Goal: Transaction & Acquisition: Purchase product/service

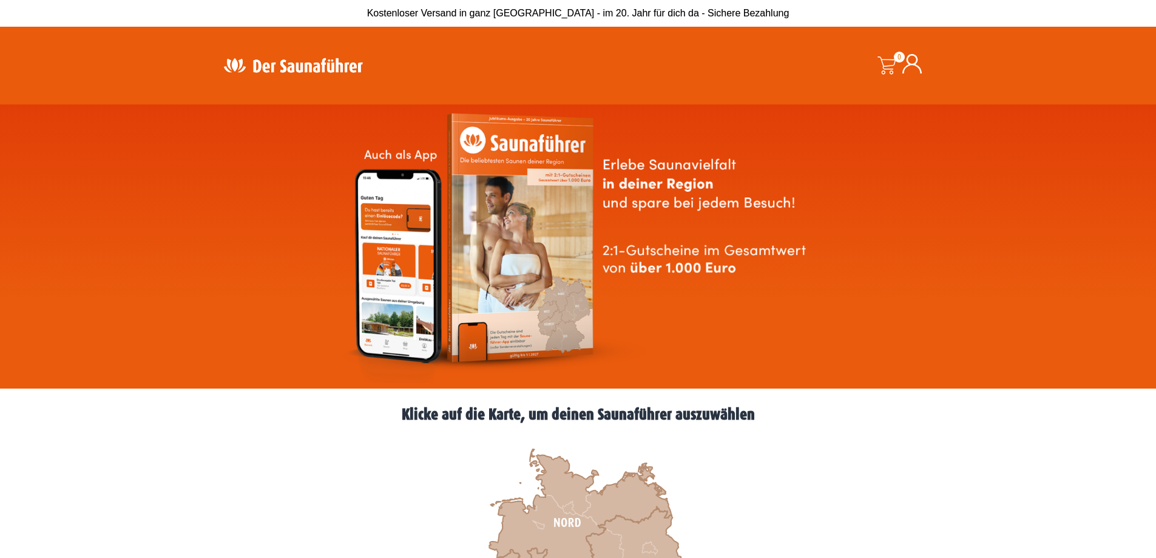
click at [216, 186] on div at bounding box center [578, 246] width 1156 height 284
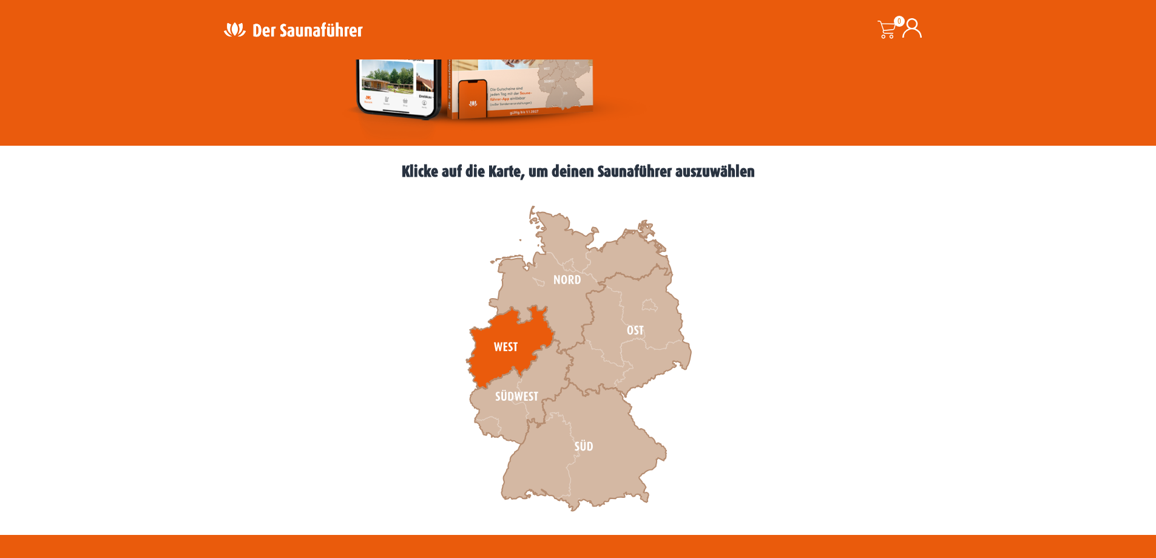
click at [492, 340] on icon at bounding box center [510, 347] width 89 height 84
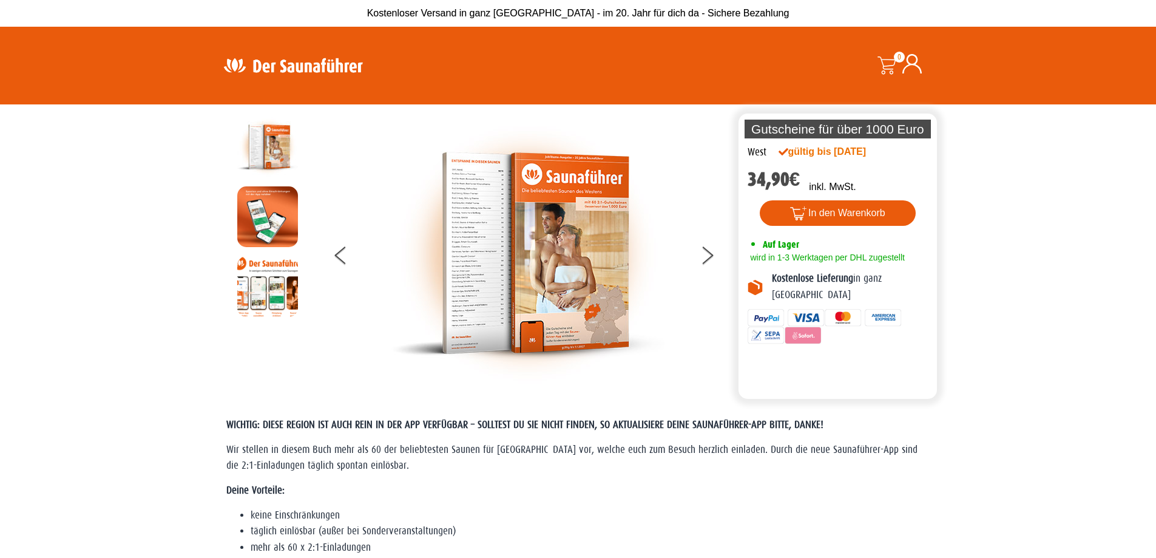
click at [276, 62] on img at bounding box center [293, 65] width 158 height 24
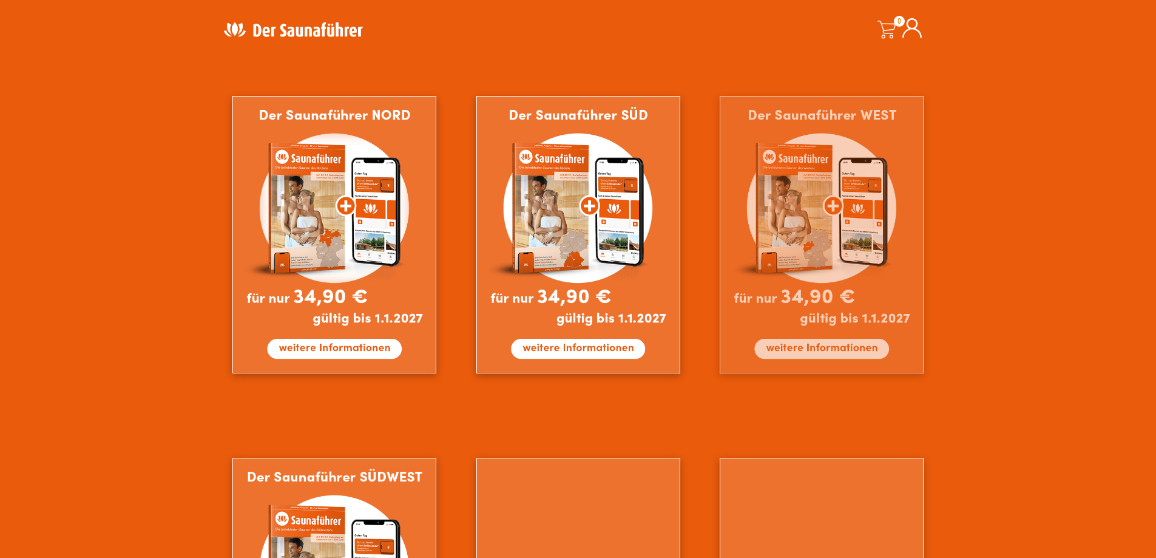
scroll to position [789, 0]
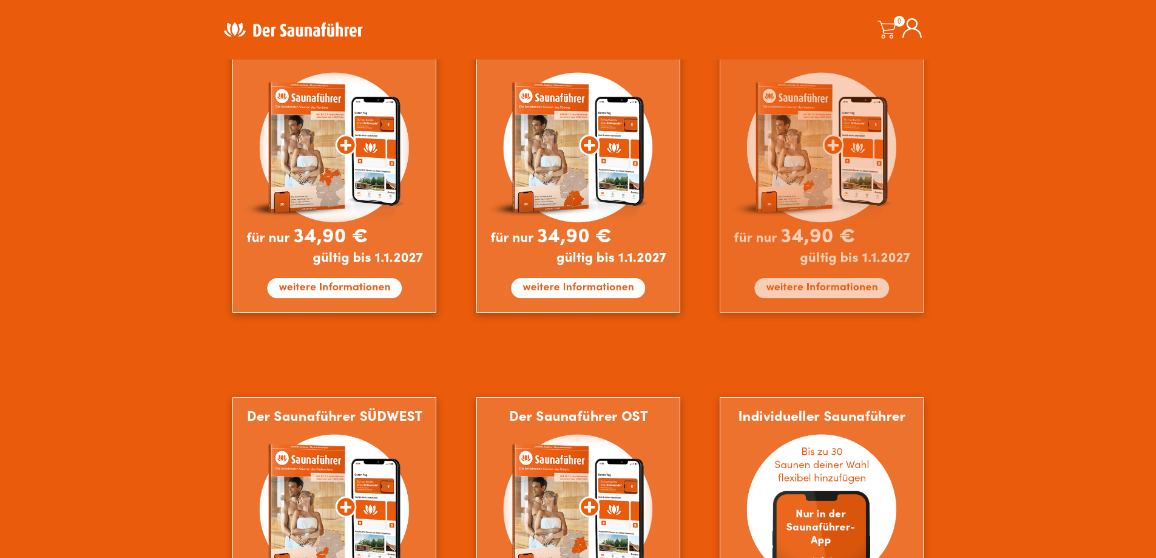
click at [803, 163] on img at bounding box center [822, 173] width 204 height 277
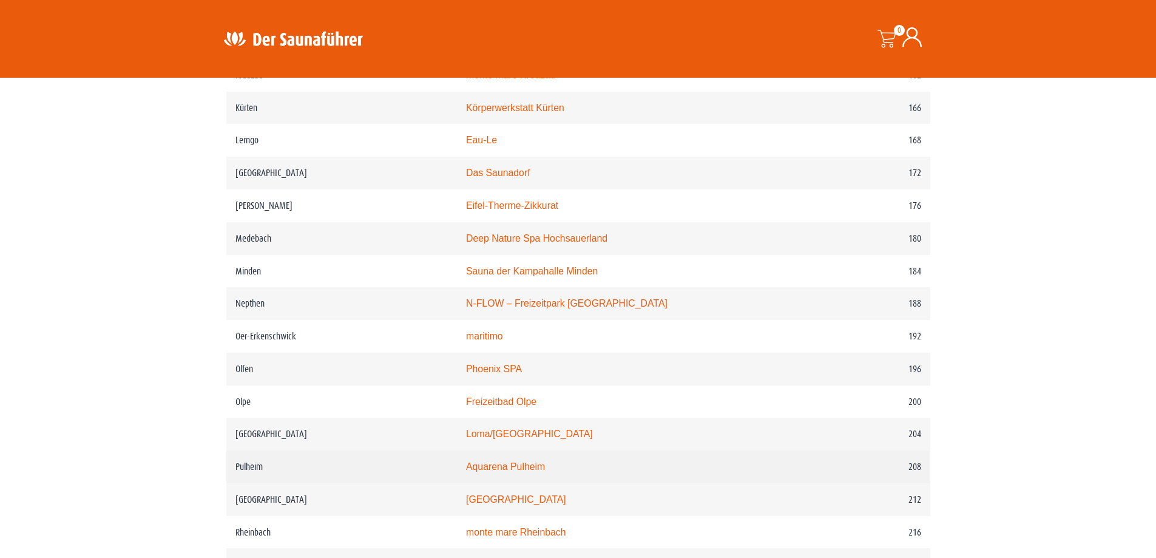
scroll to position [1821, 0]
